Goal: Task Accomplishment & Management: Manage account settings

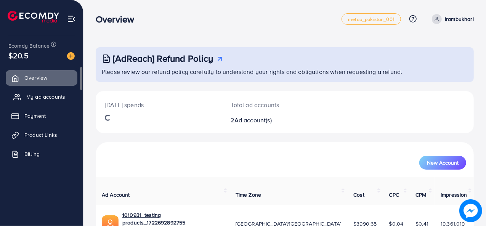
click at [36, 96] on span "My ad accounts" at bounding box center [45, 97] width 39 height 8
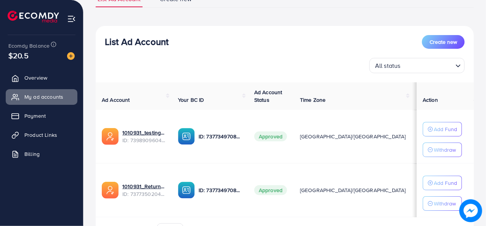
scroll to position [67, 0]
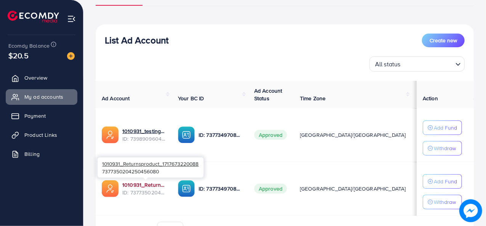
click at [138, 185] on link "1010931_Returnsproduct_1717673220088" at bounding box center [143, 185] width 43 height 8
